Goal: Task Accomplishment & Management: Manage account settings

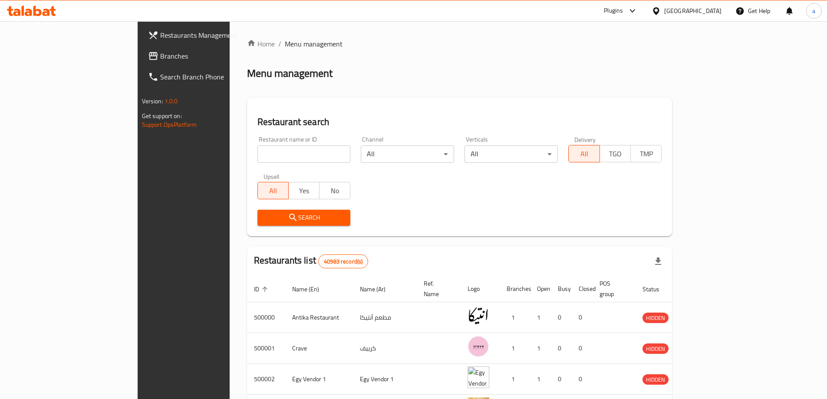
click at [160, 55] on span "Branches" at bounding box center [214, 56] width 109 height 10
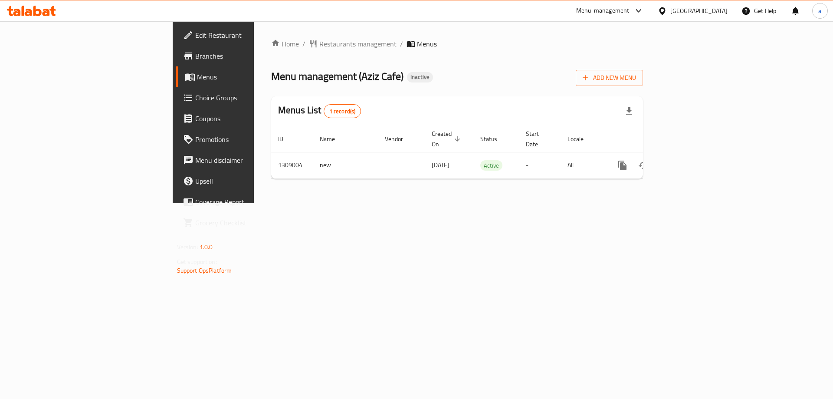
click at [195, 60] on span "Branches" at bounding box center [250, 56] width 110 height 10
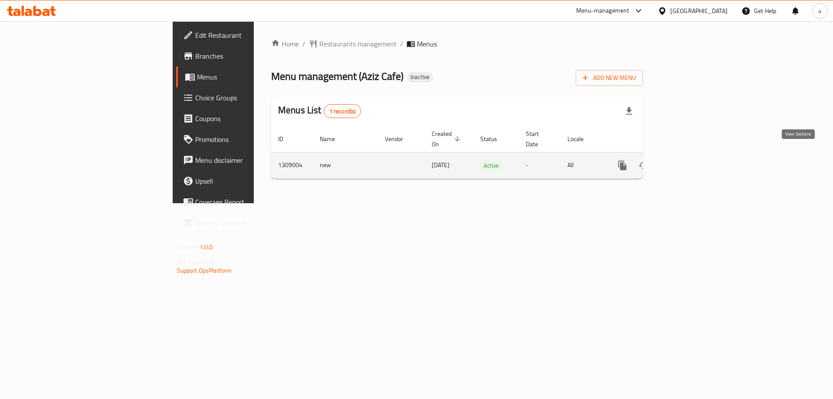
click at [691, 160] on icon "enhanced table" at bounding box center [685, 165] width 10 height 10
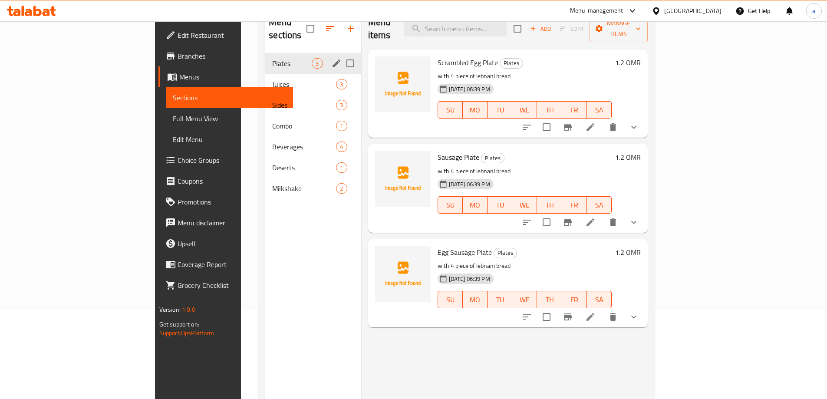
scroll to position [35, 0]
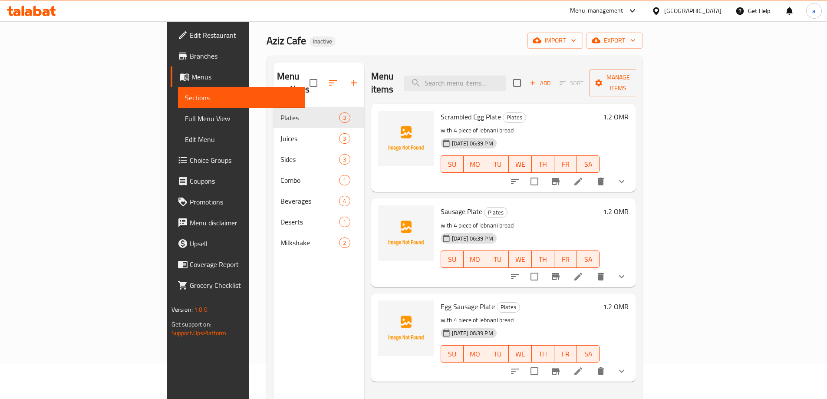
click at [171, 48] on link "Branches" at bounding box center [238, 56] width 135 height 21
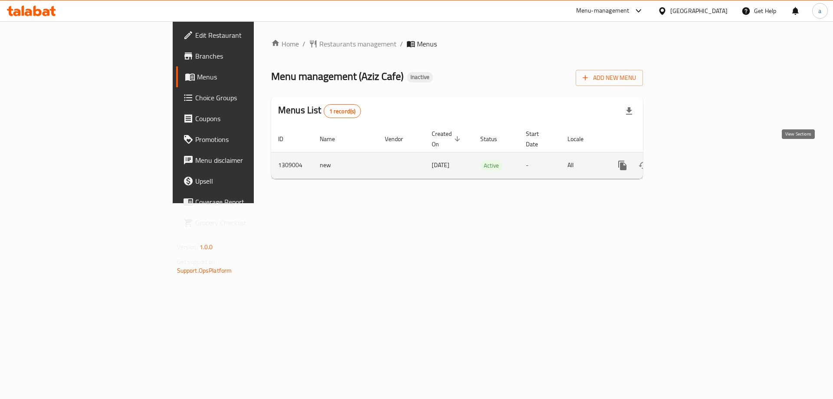
click at [691, 160] on icon "enhanced table" at bounding box center [685, 165] width 10 height 10
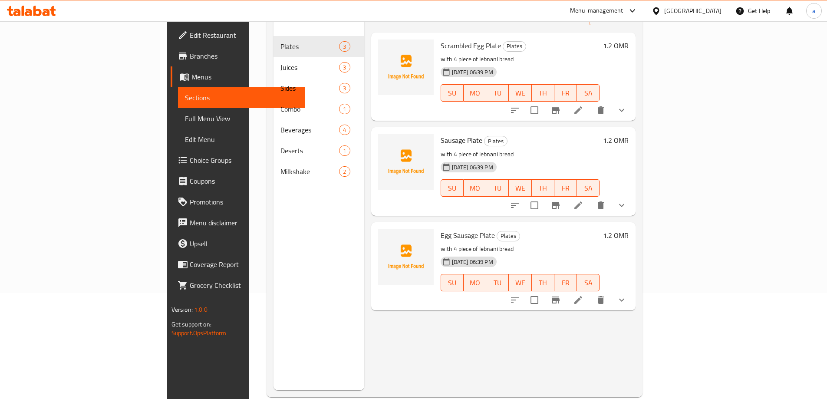
scroll to position [122, 0]
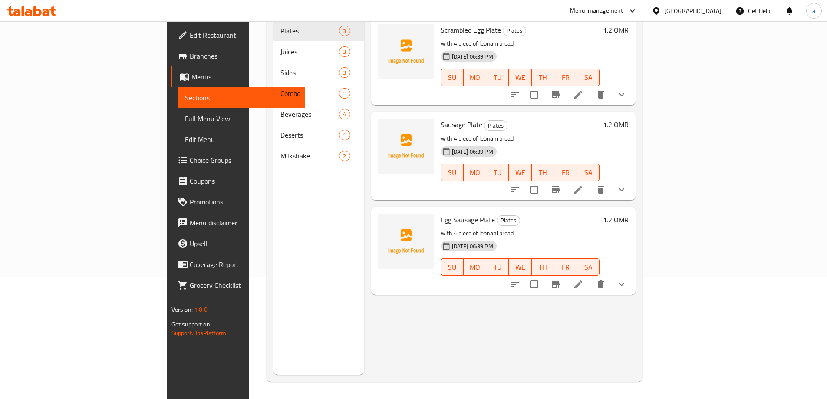
click at [191, 76] on span "Menus" at bounding box center [244, 77] width 107 height 10
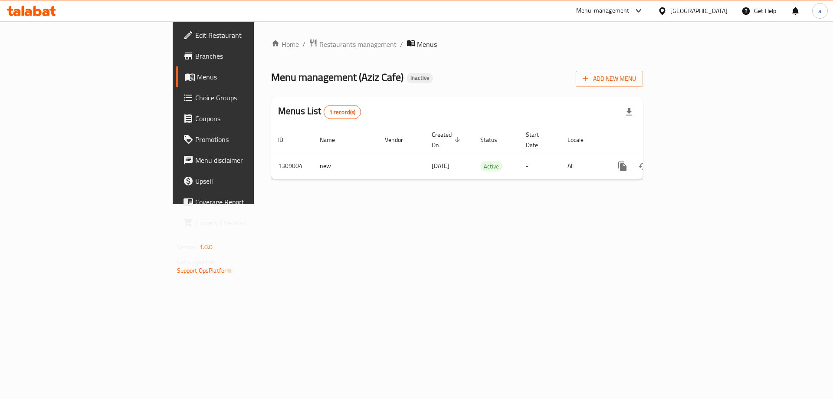
click at [176, 49] on link "Branches" at bounding box center [244, 56] width 136 height 21
